Goal: Task Accomplishment & Management: Manage account settings

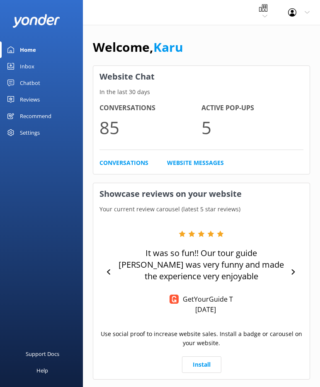
click at [49, 136] on div "Settings" at bounding box center [41, 132] width 83 height 17
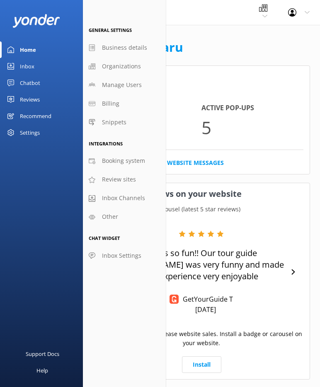
click at [41, 83] on link "Chatbot" at bounding box center [41, 83] width 83 height 17
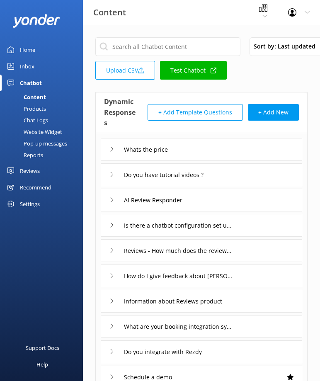
click at [52, 130] on div "Website Widget" at bounding box center [33, 132] width 57 height 12
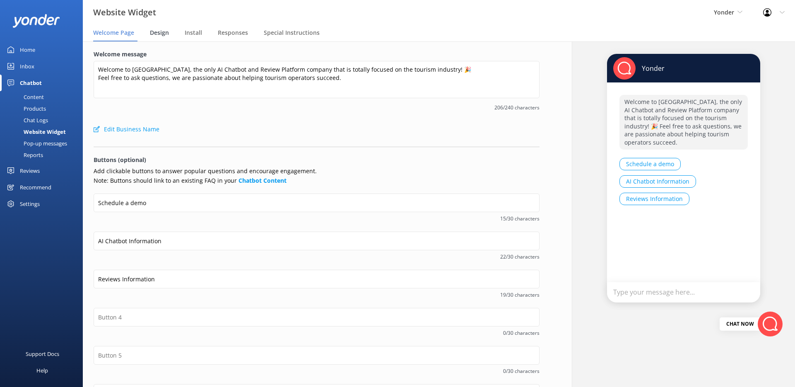
click at [163, 39] on div "Design" at bounding box center [161, 33] width 22 height 17
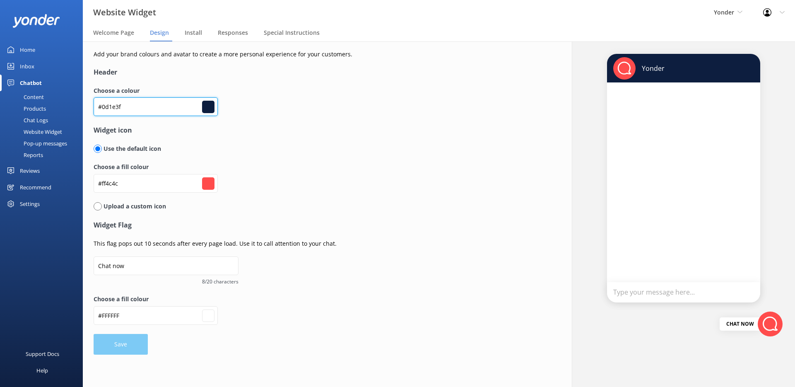
drag, startPoint x: 140, startPoint y: 108, endPoint x: 82, endPoint y: 105, distance: 57.6
click at [82, 105] on div "Website Widget Yonder GoSkydive [GEOGRAPHIC_DATA] [GEOGRAPHIC_DATA] Yonder demo…" at bounding box center [397, 213] width 795 height 345
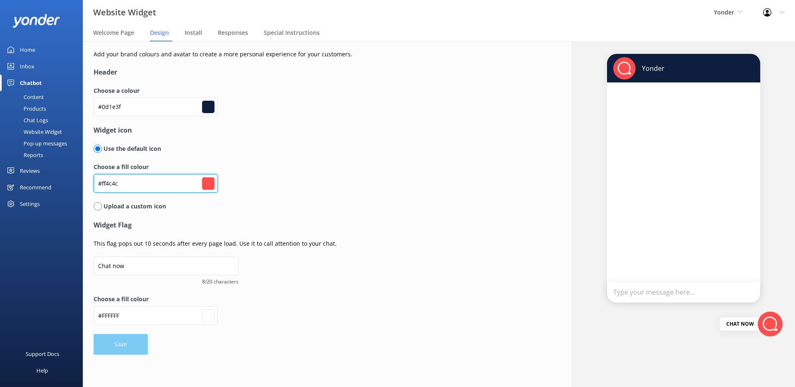
drag, startPoint x: 136, startPoint y: 183, endPoint x: 68, endPoint y: 181, distance: 67.5
click at [68, 181] on div "Website Widget Yonder GoSkydive [GEOGRAPHIC_DATA] [GEOGRAPHIC_DATA] Yonder demo…" at bounding box center [397, 213] width 795 height 345
click at [313, 164] on label "Choose a fill colour" at bounding box center [301, 166] width 414 height 9
type input "#ffffff"
click at [124, 36] on span "Welcome Page" at bounding box center [113, 33] width 41 height 8
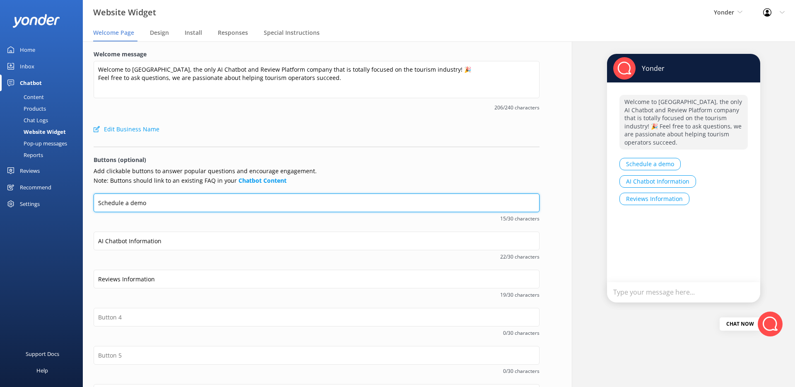
drag, startPoint x: 170, startPoint y: 199, endPoint x: 77, endPoint y: 196, distance: 93.2
click at [78, 199] on div "Website Widget Yonder GoSkydive [GEOGRAPHIC_DATA] [GEOGRAPHIC_DATA] Yonder demo…" at bounding box center [397, 213] width 795 height 345
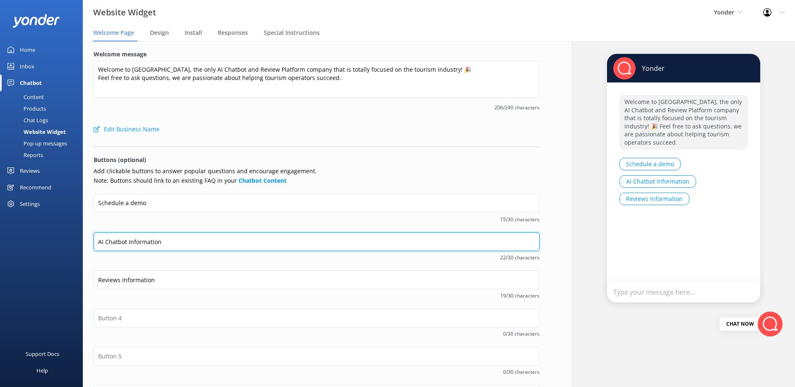
drag, startPoint x: 183, startPoint y: 245, endPoint x: 85, endPoint y: 243, distance: 98.2
click at [85, 243] on div "Welcome message Welcome to [GEOGRAPHIC_DATA], the only AI Chatbot and Review Pl…" at bounding box center [316, 250] width 467 height 419
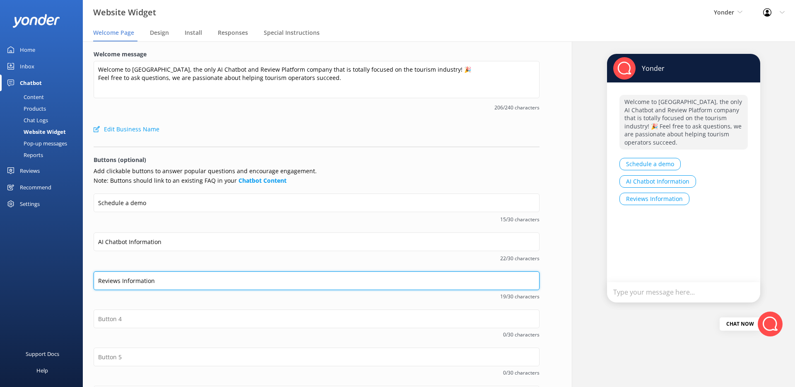
drag, startPoint x: 164, startPoint y: 285, endPoint x: 69, endPoint y: 274, distance: 95.1
click at [69, 274] on div "Website Widget Yonder GoSkydive [GEOGRAPHIC_DATA] [GEOGRAPHIC_DATA] Yonder demo…" at bounding box center [397, 213] width 795 height 345
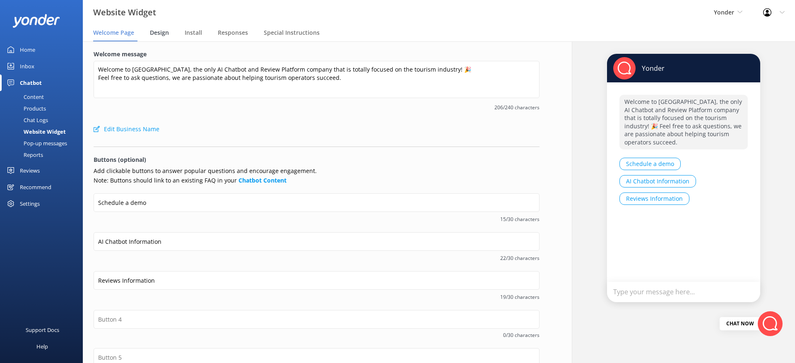
click at [155, 31] on span "Design" at bounding box center [159, 33] width 19 height 8
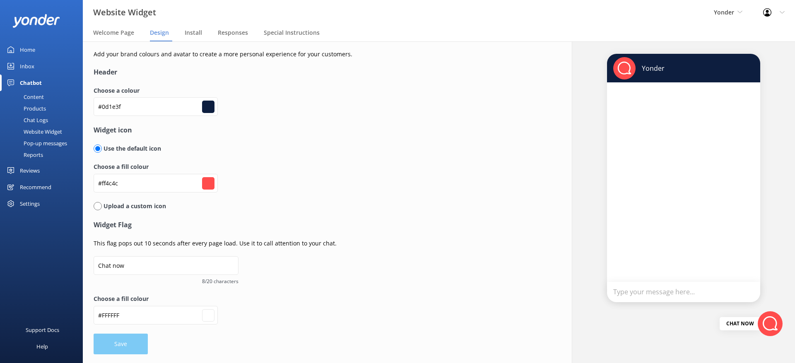
type input "#ffffff"
